Goal: Find specific page/section

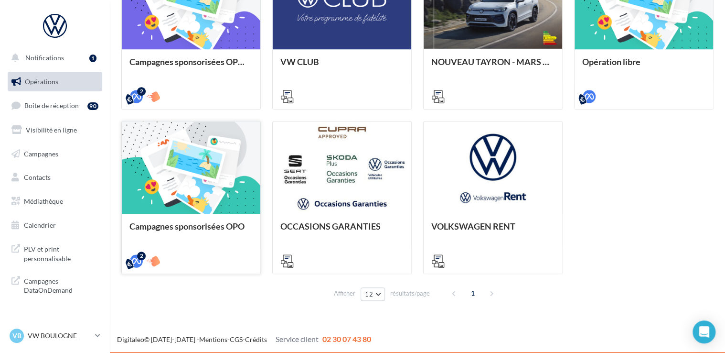
scroll to position [272, 0]
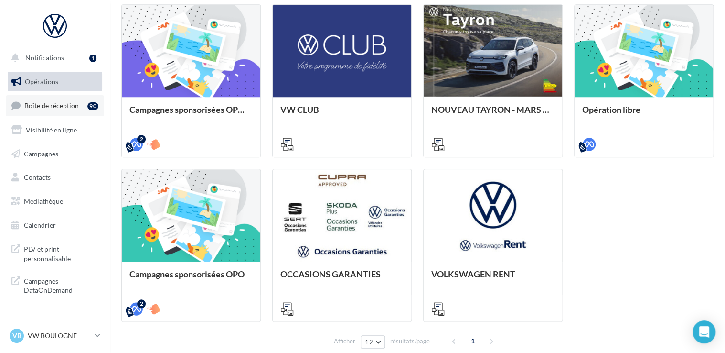
click at [39, 104] on span "Boîte de réception" at bounding box center [51, 105] width 54 height 8
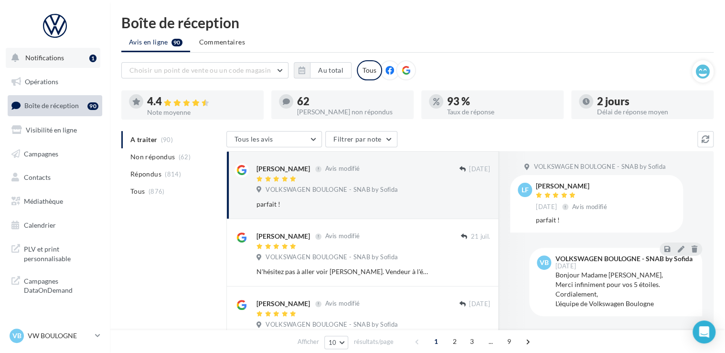
click at [43, 55] on span "Notifications" at bounding box center [44, 58] width 39 height 8
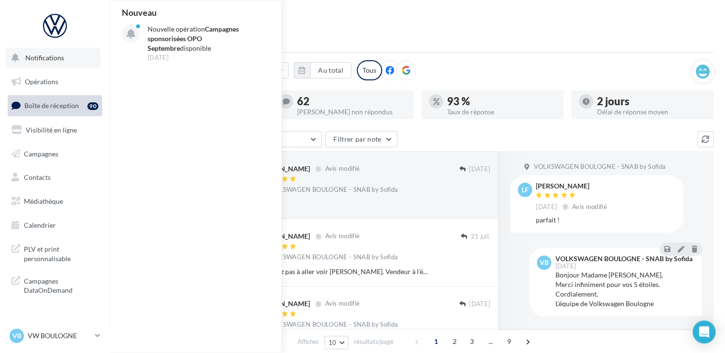
click at [44, 54] on span "Notifications" at bounding box center [44, 58] width 39 height 8
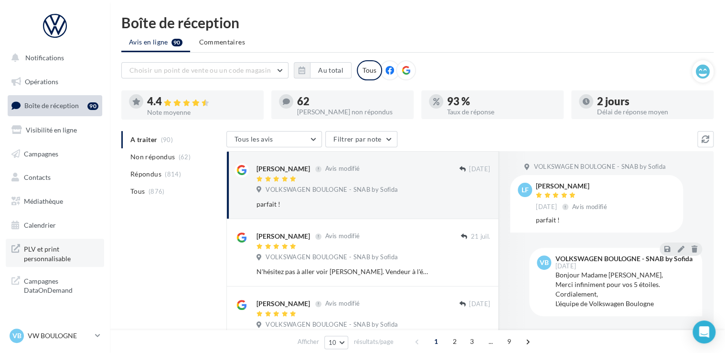
click at [36, 254] on span "PLV et print personnalisable" at bounding box center [61, 252] width 75 height 21
